Goal: Task Accomplishment & Management: Complete application form

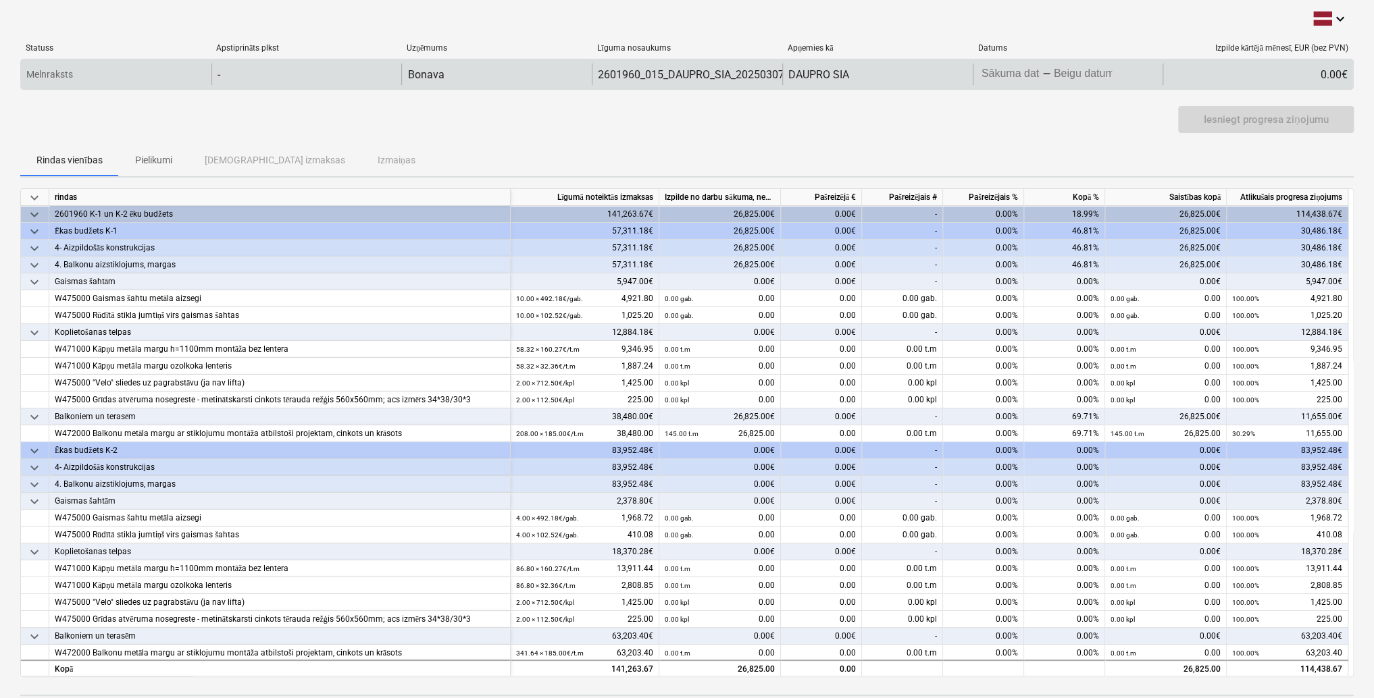
click at [999, 73] on body "keyboard_arrow_down Statuss Apstiprināts plkst Uzņēmums Līguma nosaukums Apņemi…" at bounding box center [687, 349] width 1374 height 698
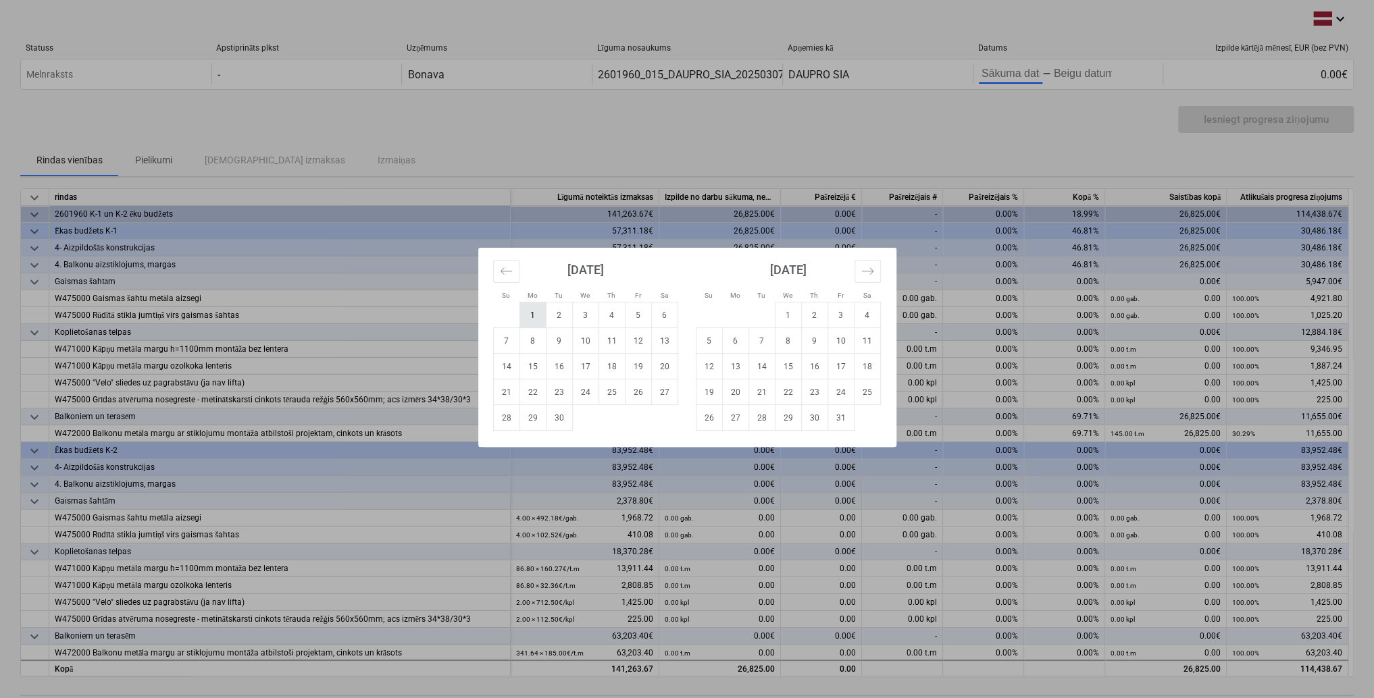
click at [529, 315] on td "1" at bounding box center [532, 316] width 26 height 26
type input "[DATE]"
click at [1087, 72] on div "Su Mo Tu We Th Fr Sa Su Mo Tu We Th Fr Sa [DATE] 1 2 3 4 5 6 7 8 9 10 11 12 13 …" at bounding box center [687, 349] width 1374 height 698
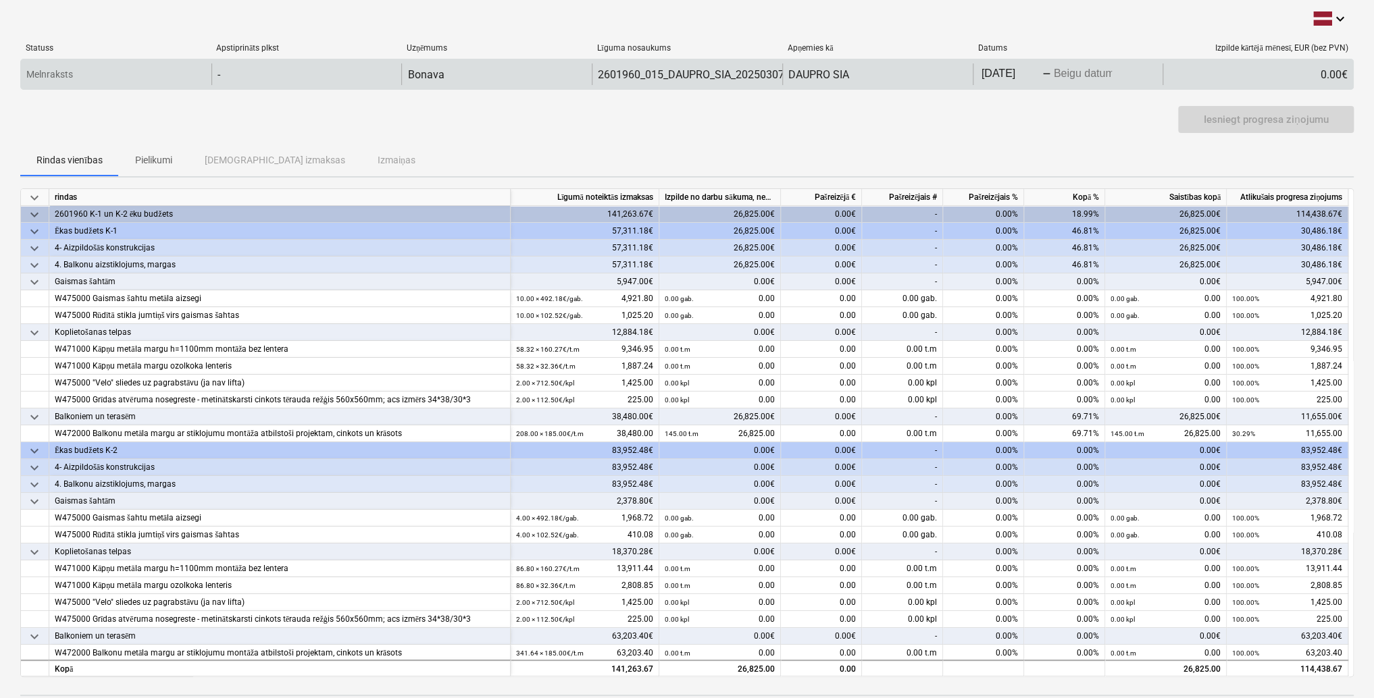
click at [1087, 76] on body "keyboard_arrow_down Statuss Apstiprināts plkst Uzņēmums Līguma nosaukums Apņemi…" at bounding box center [687, 349] width 1374 height 698
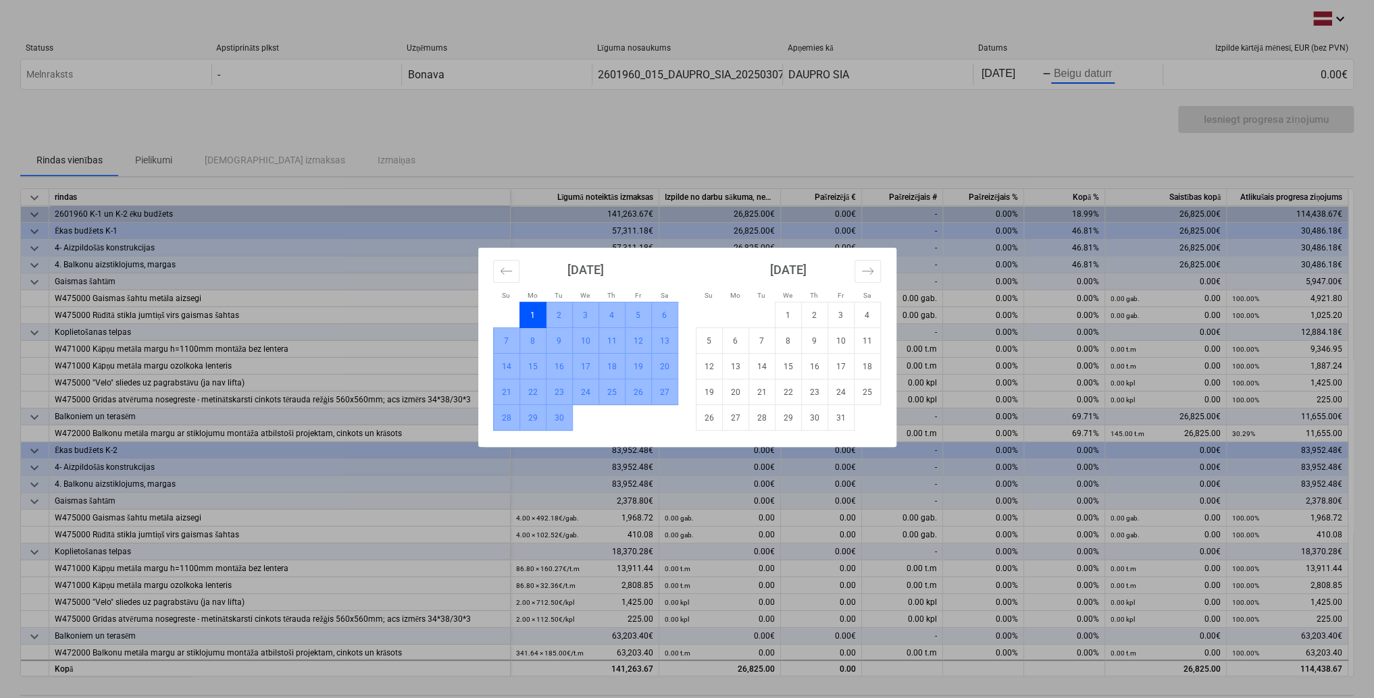
click at [561, 417] on td "30" at bounding box center [559, 418] width 26 height 26
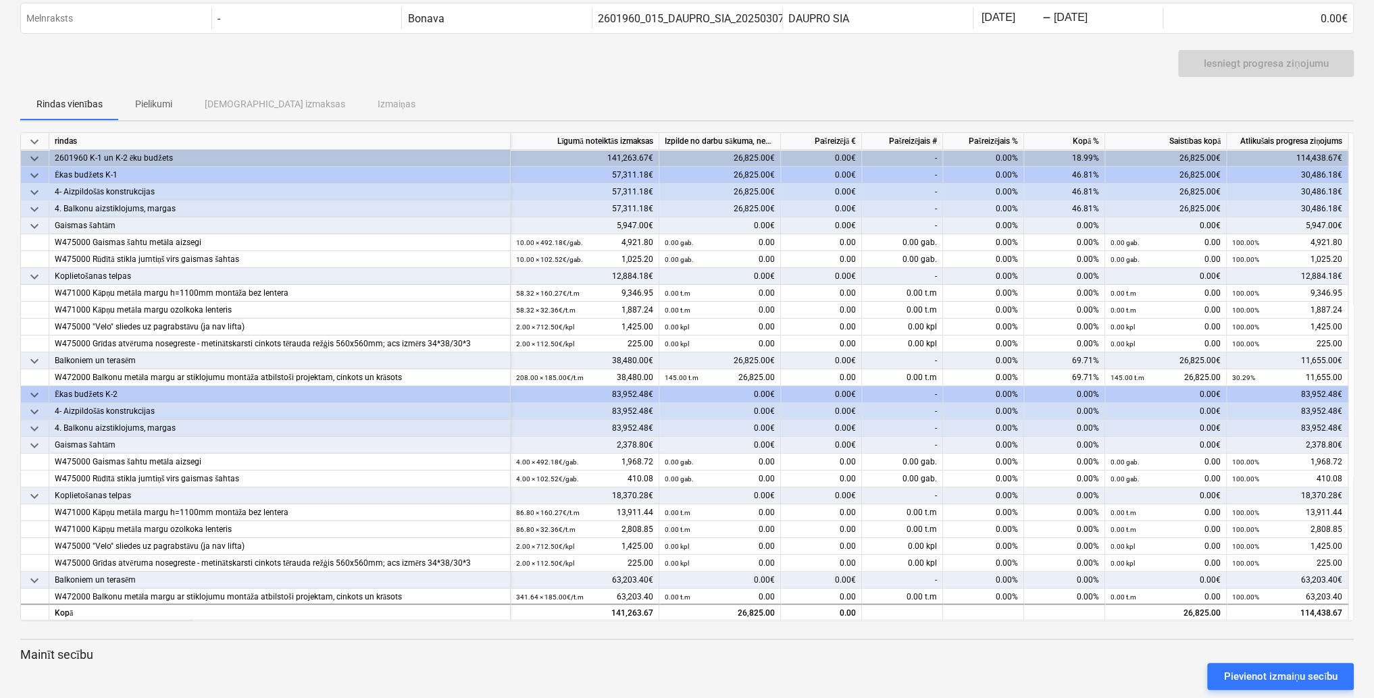
scroll to position [79, 0]
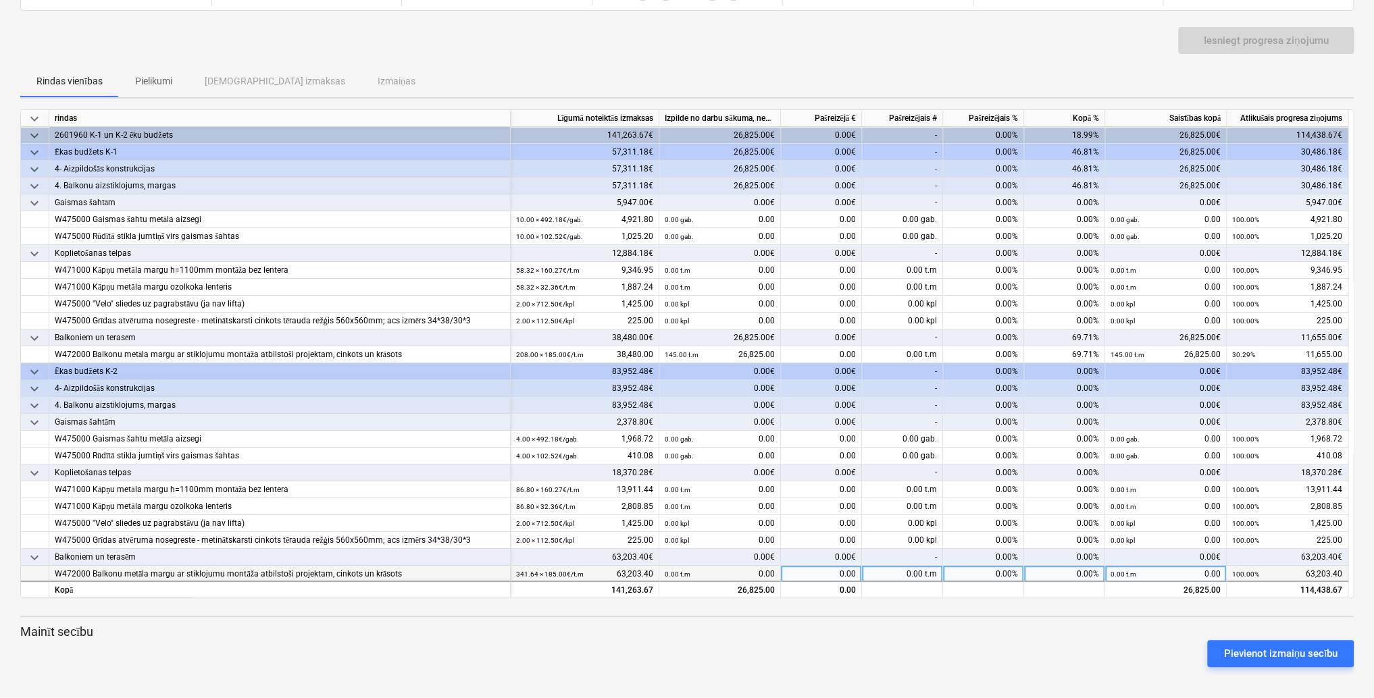
click at [897, 575] on div "0.00 t.m" at bounding box center [902, 574] width 81 height 17
type input "180"
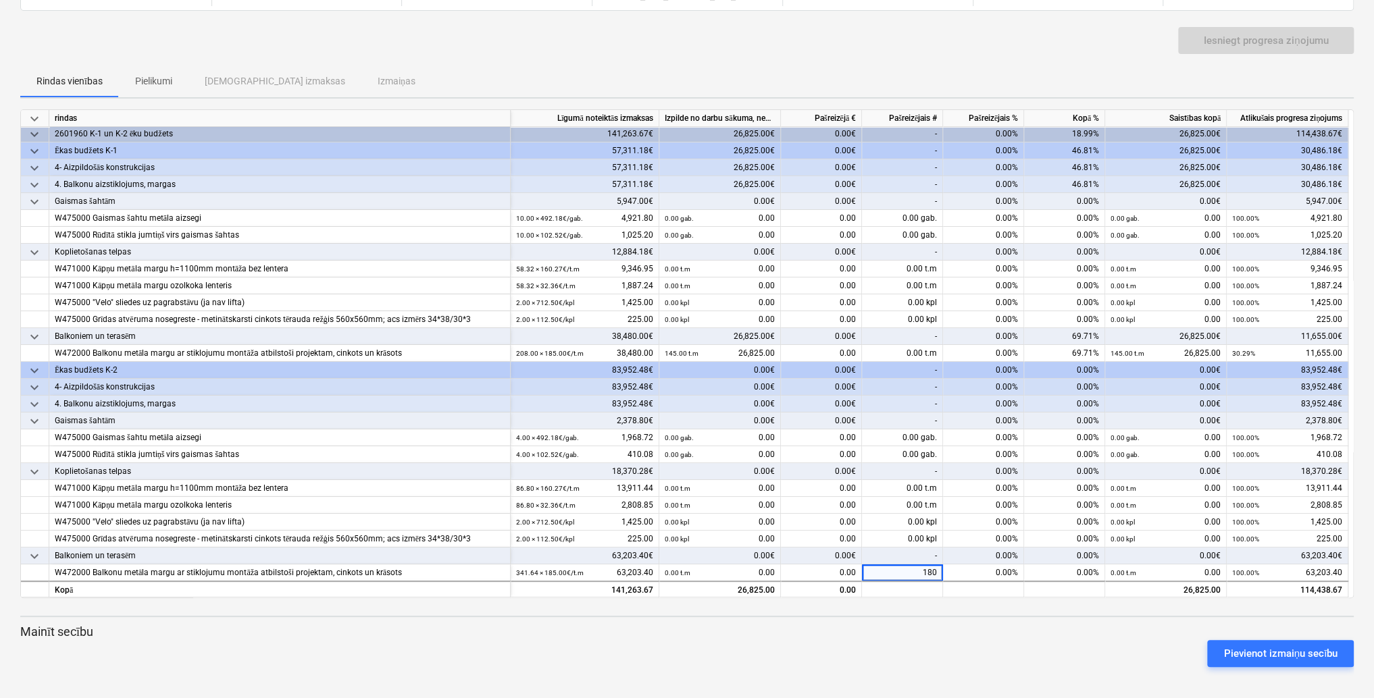
click at [962, 553] on div "0.00%" at bounding box center [983, 556] width 81 height 17
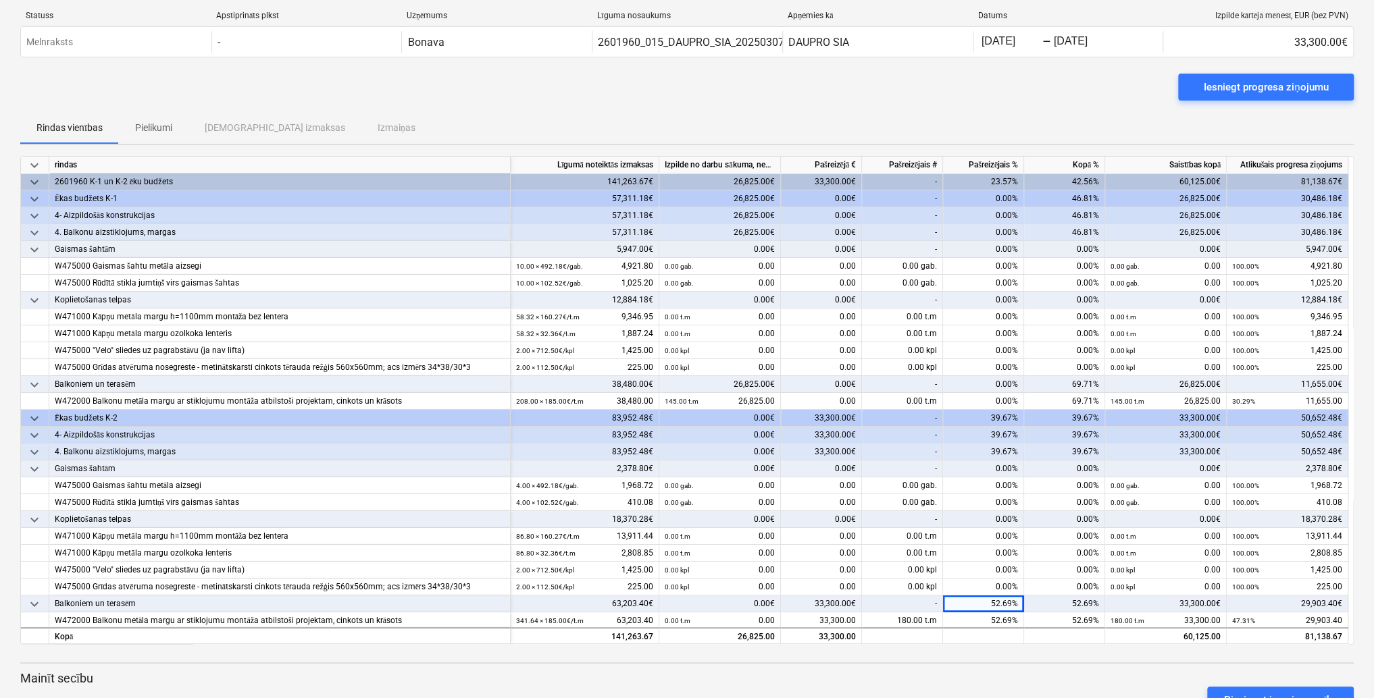
scroll to position [0, 0]
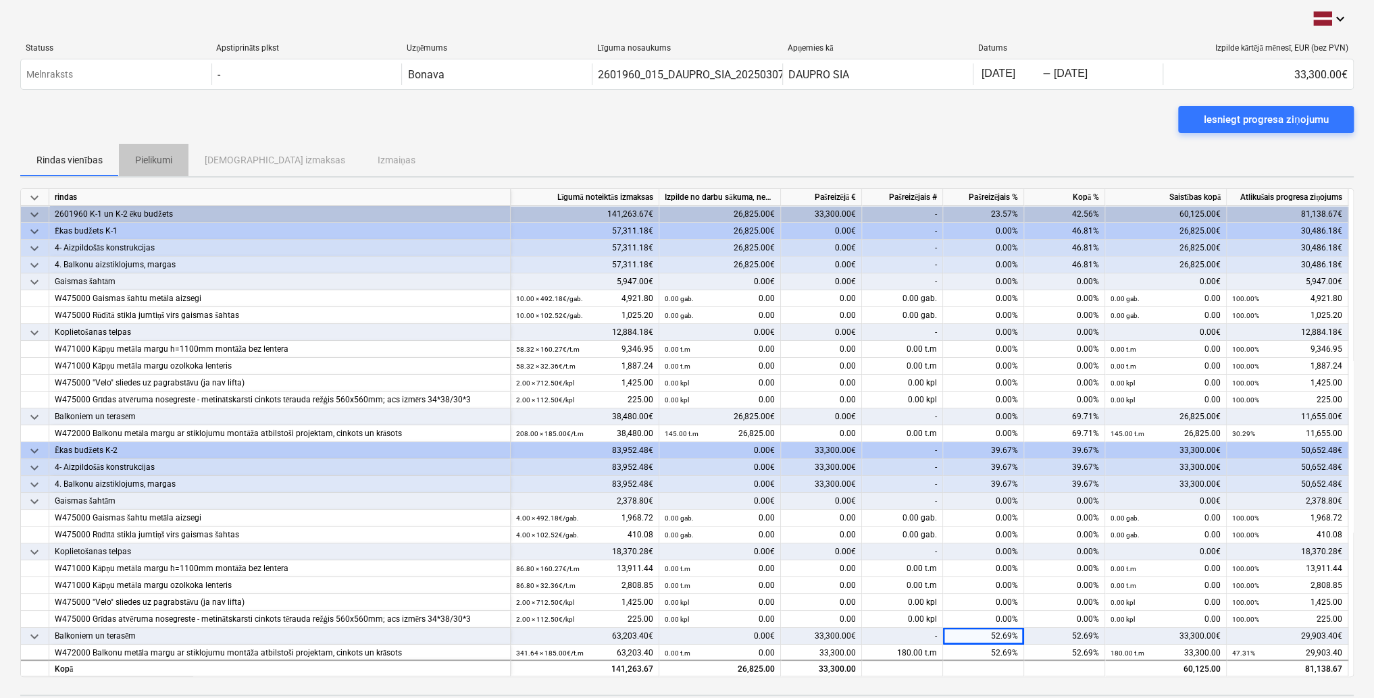
click at [168, 158] on p "Pielikumi" at bounding box center [153, 160] width 37 height 14
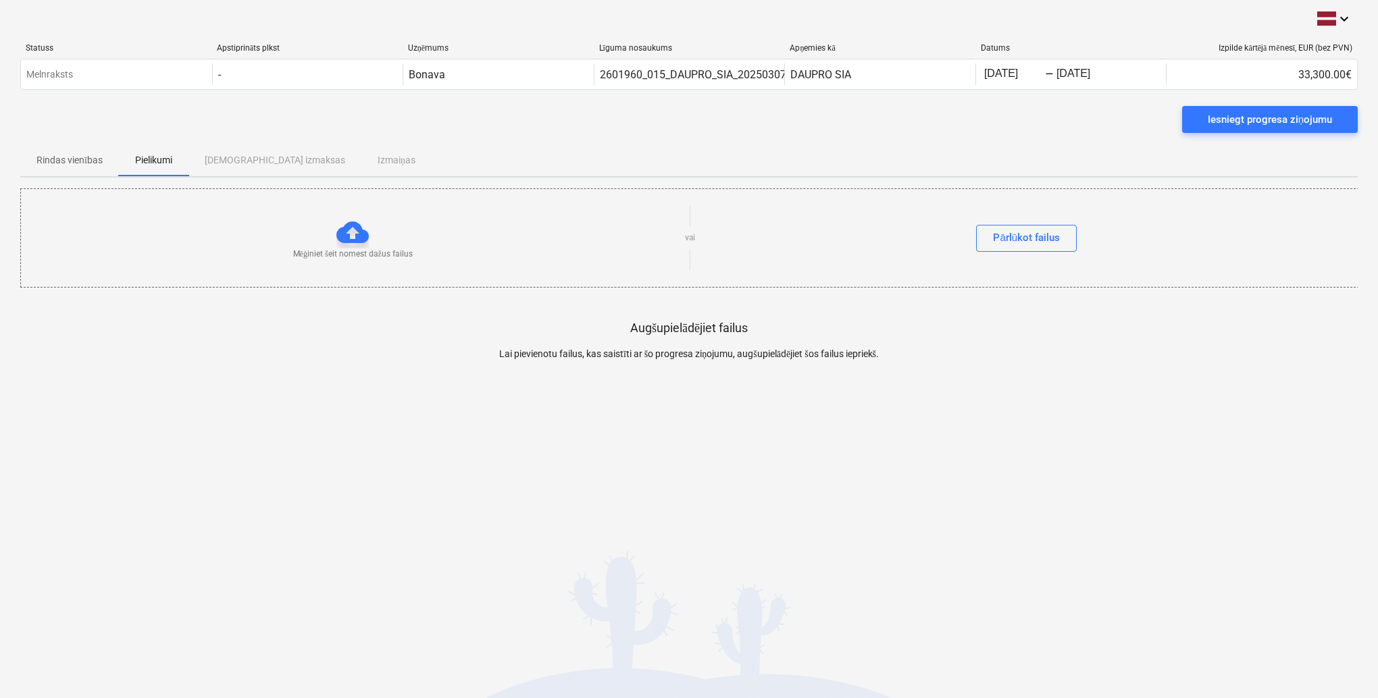
click at [241, 153] on div "Rindas vienības Pielikumi Apstiprinātas izmaksas Izmaiņas" at bounding box center [688, 160] width 1337 height 32
click at [262, 160] on div "Rindas vienības Pielikumi Apstiprinātas izmaksas Izmaiņas" at bounding box center [688, 160] width 1337 height 32
click at [373, 161] on div "Rindas vienības Pielikumi Apstiprinātas izmaksas Izmaiņas" at bounding box center [688, 160] width 1337 height 32
click at [79, 161] on p "Rindas vienības" at bounding box center [69, 160] width 66 height 14
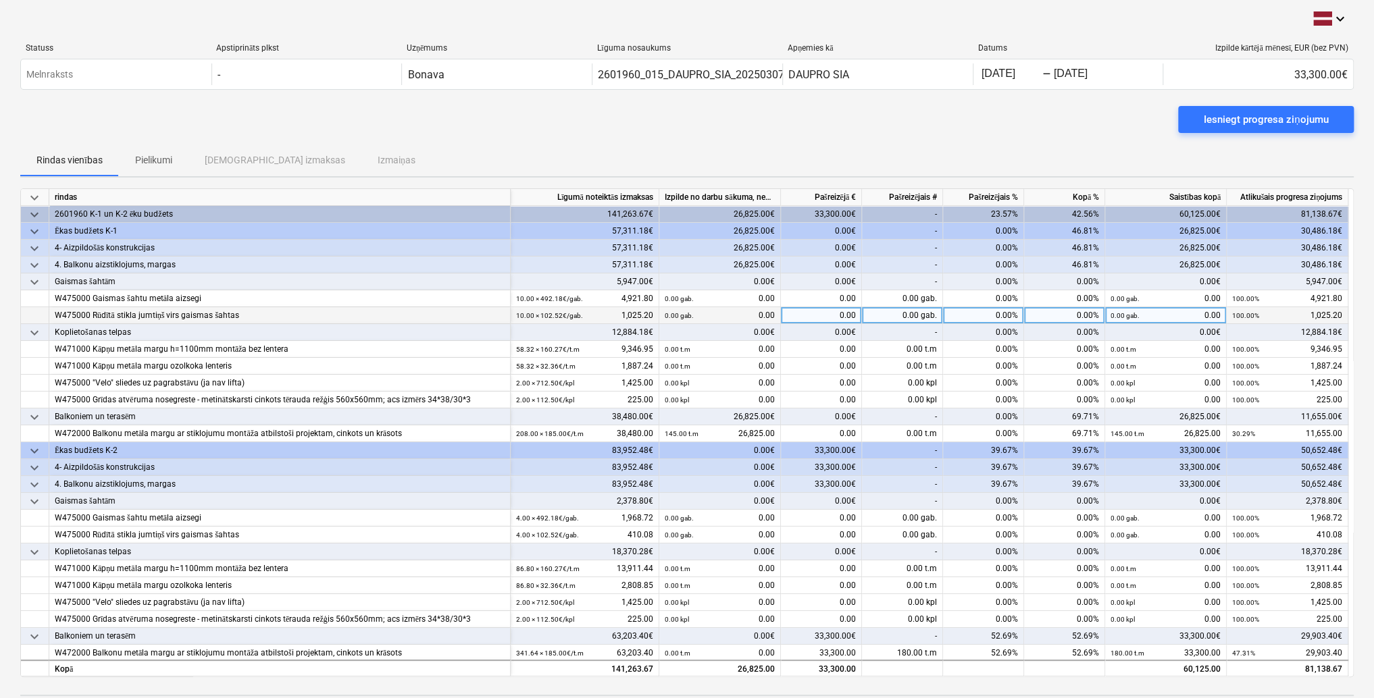
scroll to position [1, 0]
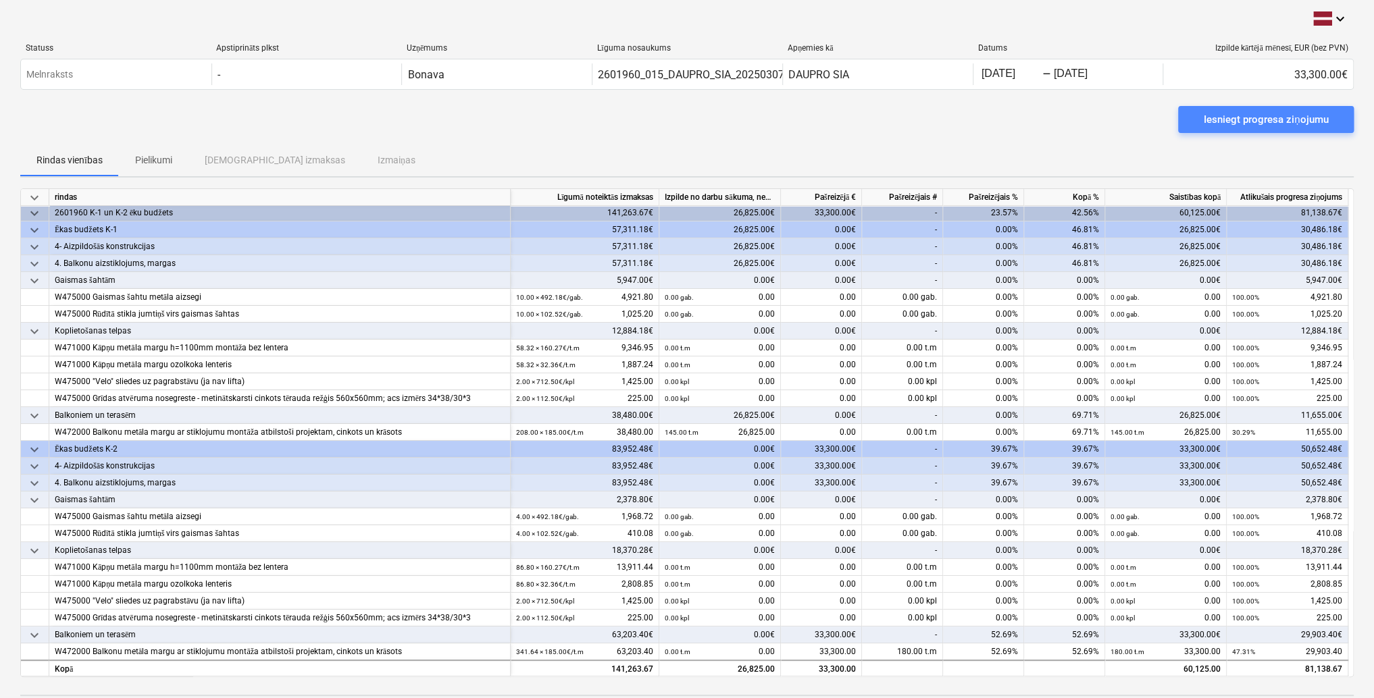
click at [1251, 120] on div "Iesniegt progresa ziņojumu" at bounding box center [1265, 120] width 124 height 18
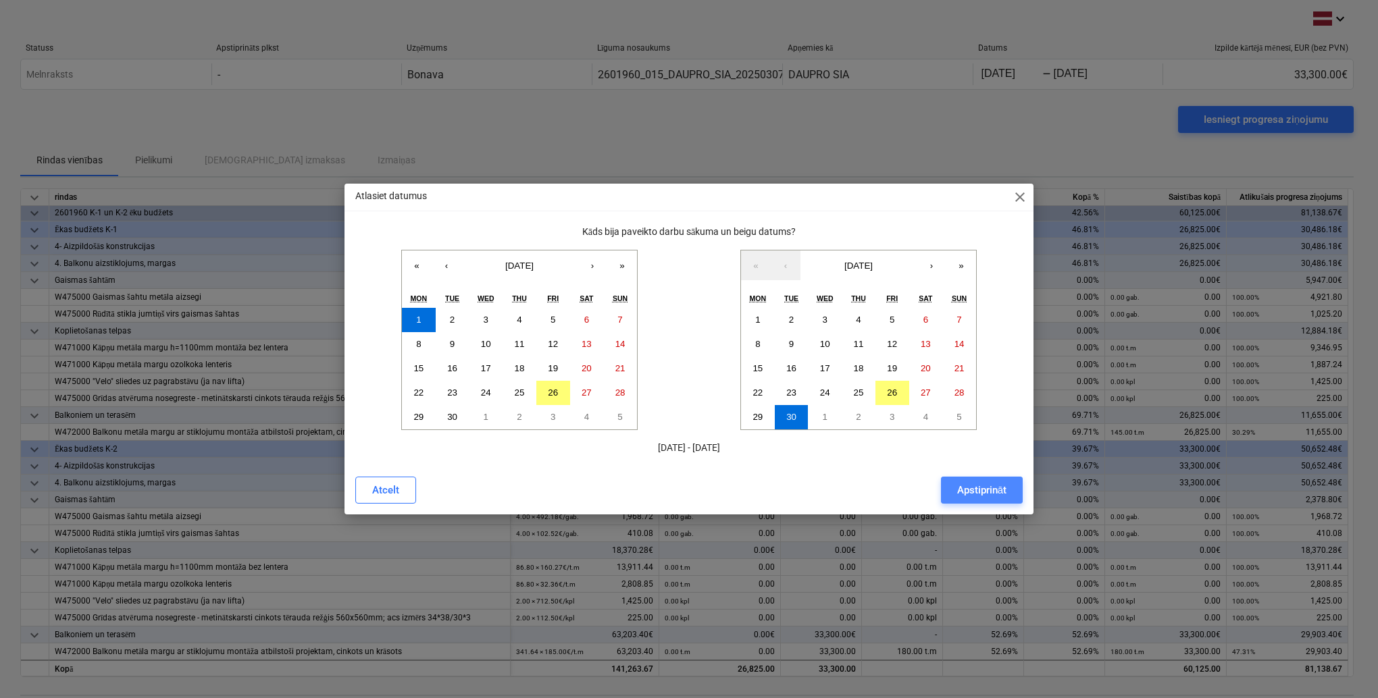
click at [973, 488] on div "Apstiprināt" at bounding box center [981, 490] width 49 height 18
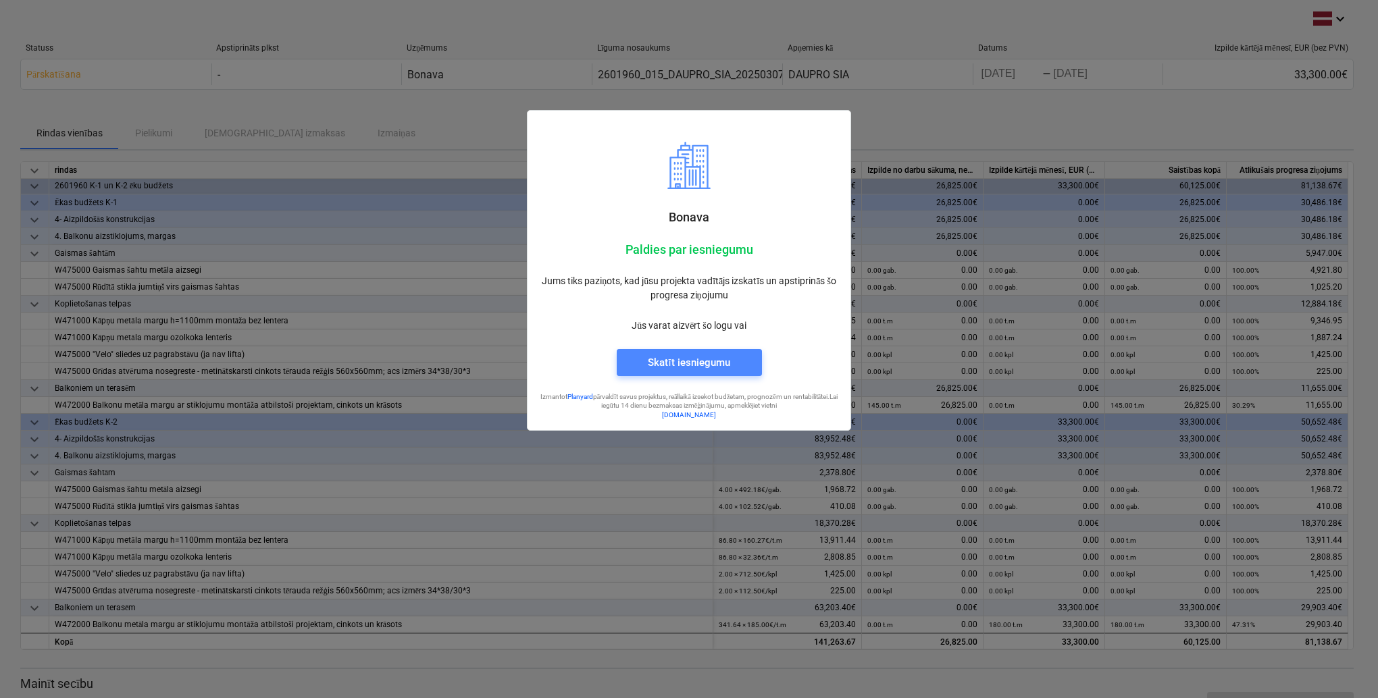
click at [691, 364] on div "Skatīt iesniegumu" at bounding box center [689, 363] width 82 height 18
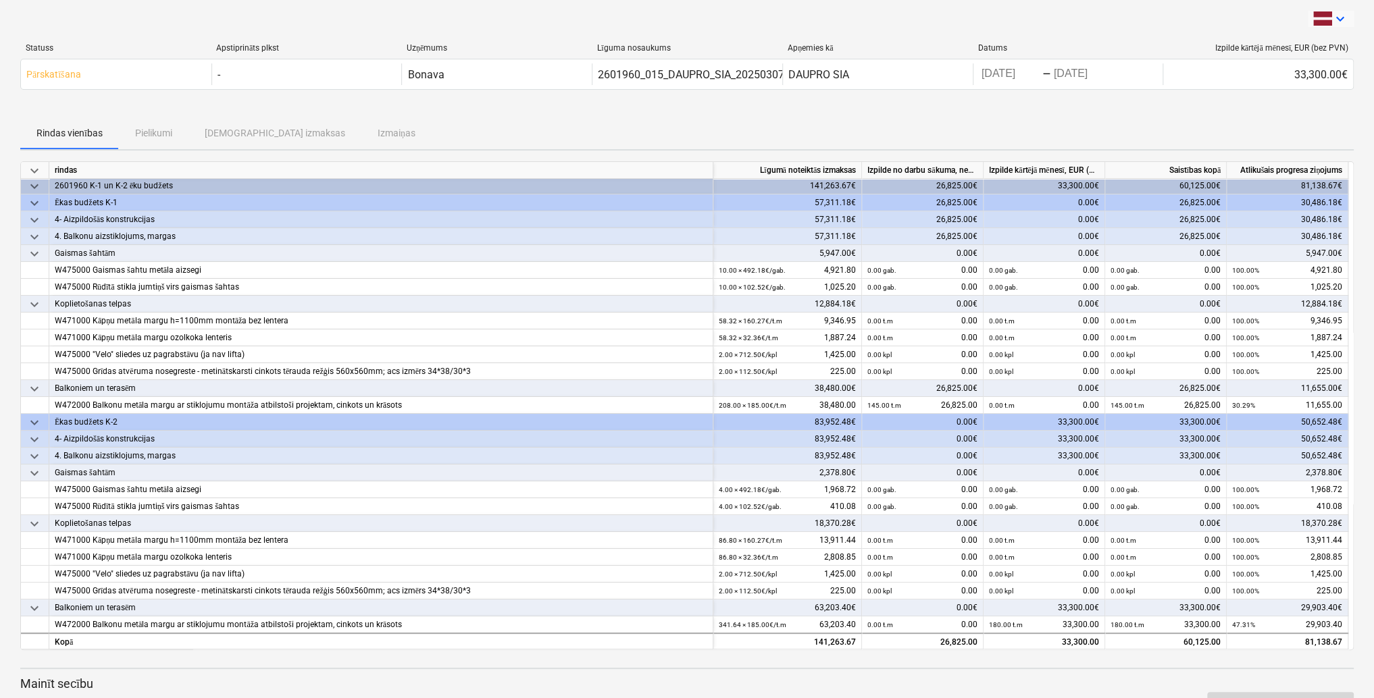
click at [1340, 20] on icon "keyboard_arrow_down" at bounding box center [1340, 19] width 16 height 16
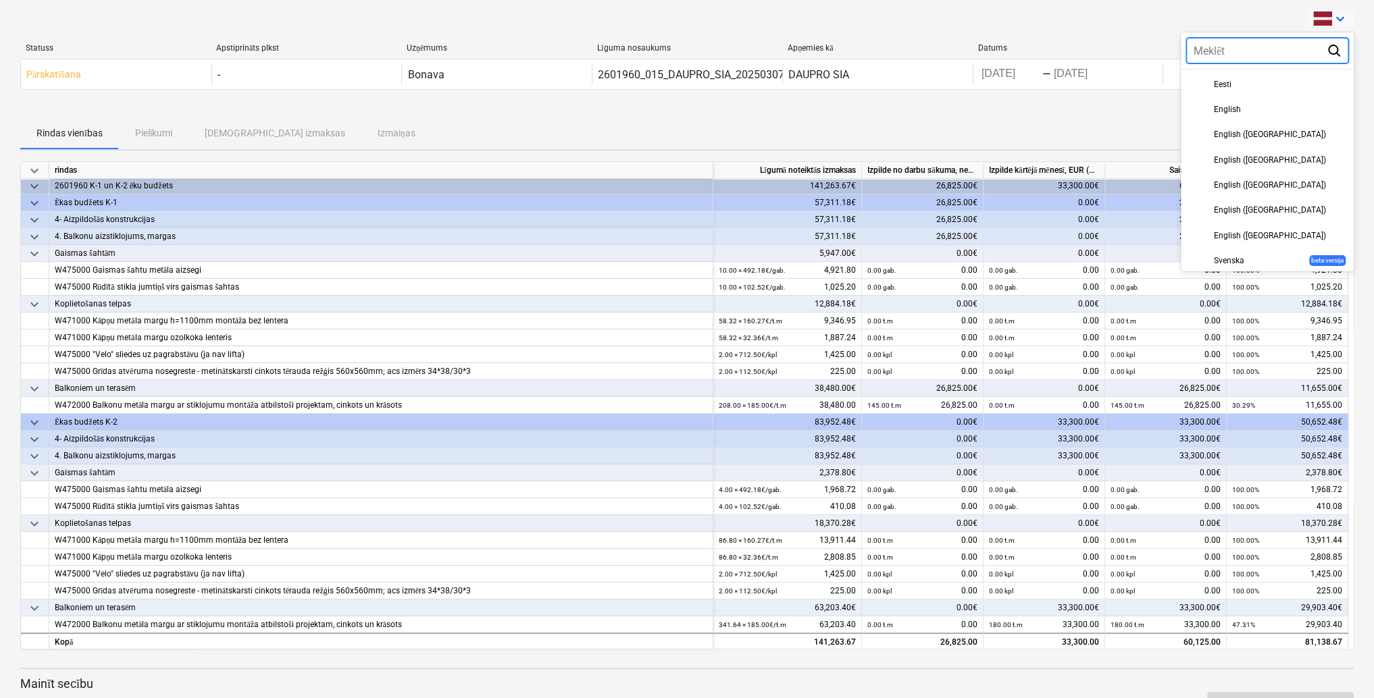
scroll to position [388, 0]
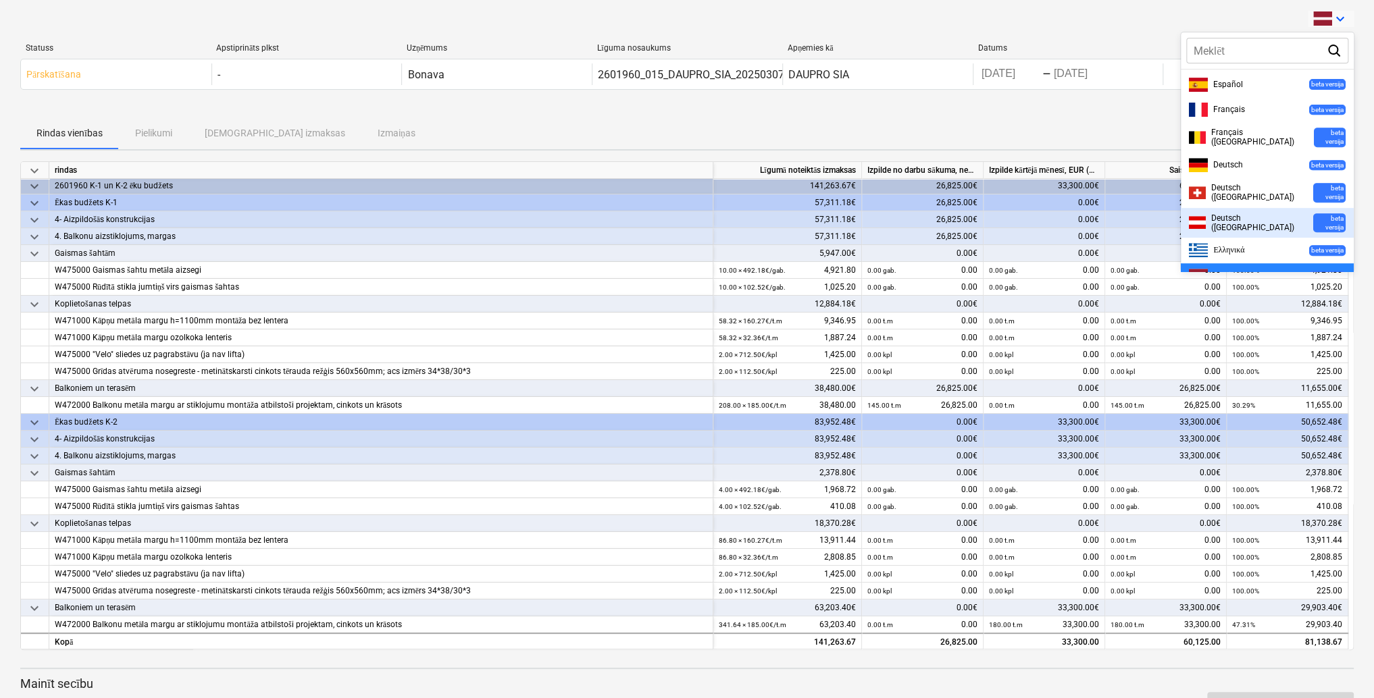
click at [932, 122] on div at bounding box center [687, 349] width 1374 height 698
